Goal: Transaction & Acquisition: Obtain resource

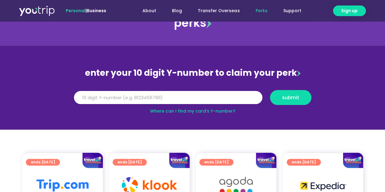
scroll to position [30, 0]
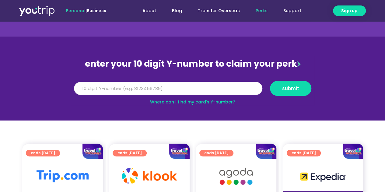
click at [171, 87] on input "Y Number" at bounding box center [168, 88] width 188 height 13
click at [202, 103] on link "Where can I find my card’s Y-number?" at bounding box center [192, 102] width 85 height 6
click at [104, 85] on input "Y Number" at bounding box center [168, 88] width 188 height 13
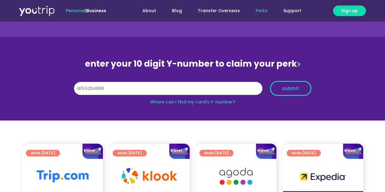
type input "8155264666"
click at [288, 86] on span "submit" at bounding box center [290, 88] width 17 height 5
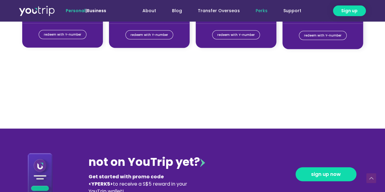
scroll to position [456, 0]
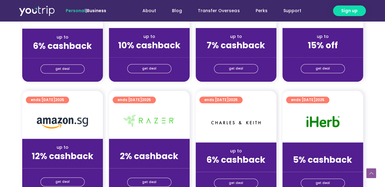
scroll to position [334, 0]
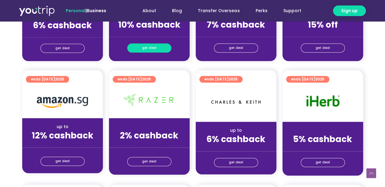
click at [148, 45] on span "get deal" at bounding box center [149, 48] width 14 height 9
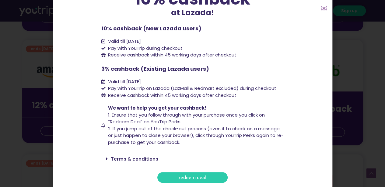
scroll to position [395, 0]
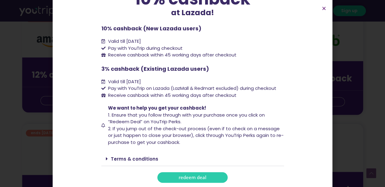
click at [189, 176] on span "redeem deal" at bounding box center [192, 177] width 28 height 5
